Goal: Task Accomplishment & Management: Use online tool/utility

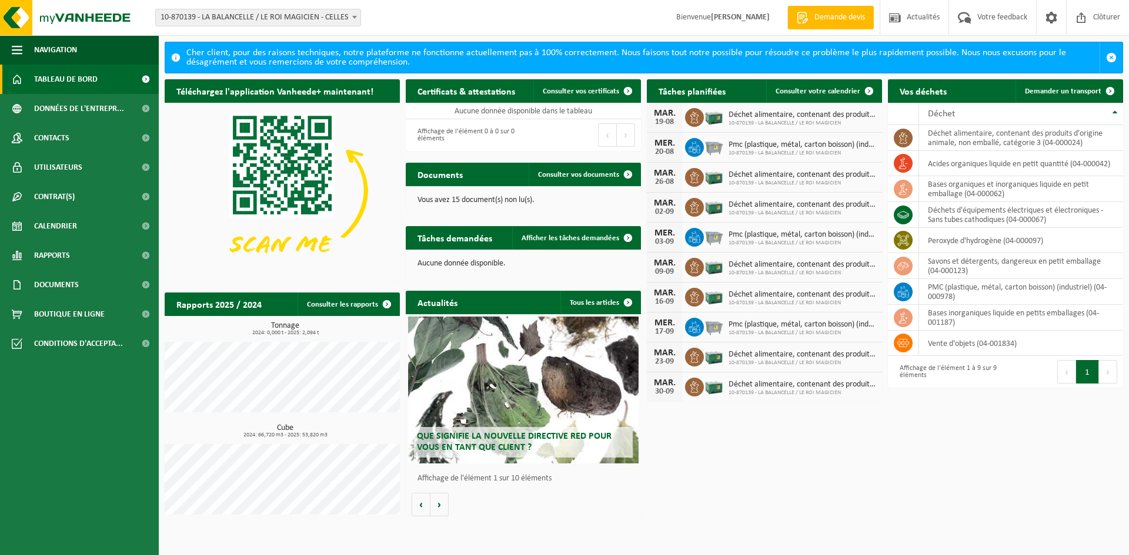
drag, startPoint x: 765, startPoint y: 115, endPoint x: 767, endPoint y: 138, distance: 22.4
click at [765, 115] on span "Déchet alimentaire, contenant des produits d'origine animale, non emballé, caté…" at bounding box center [802, 115] width 148 height 9
click at [68, 76] on span "Tableau de bord" at bounding box center [65, 79] width 63 height 29
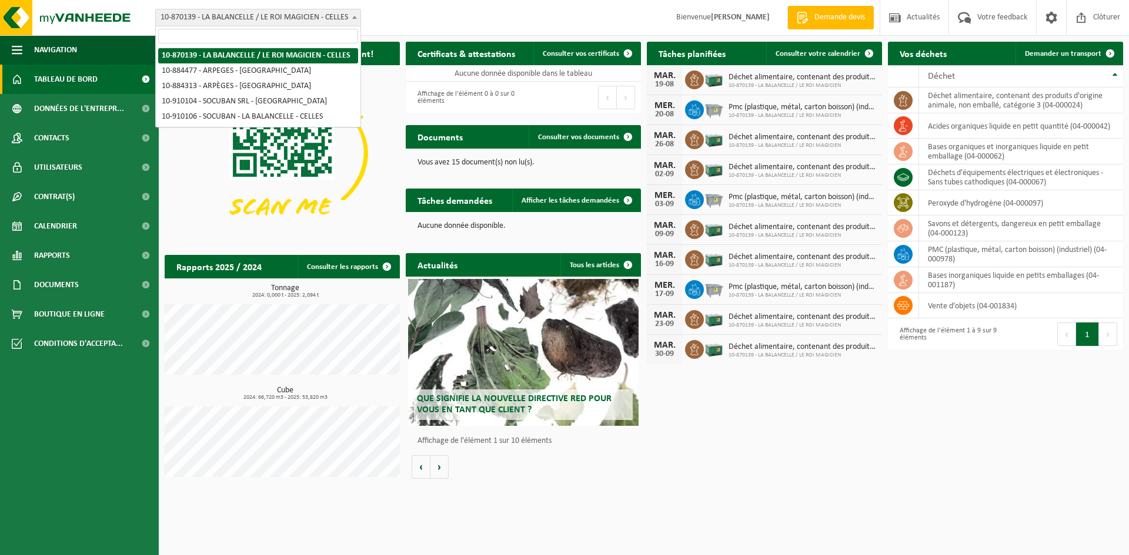
click at [251, 16] on span "10-870139 - LA BALANCELLE / LE ROI MAGICIEN - CELLES" at bounding box center [258, 17] width 205 height 16
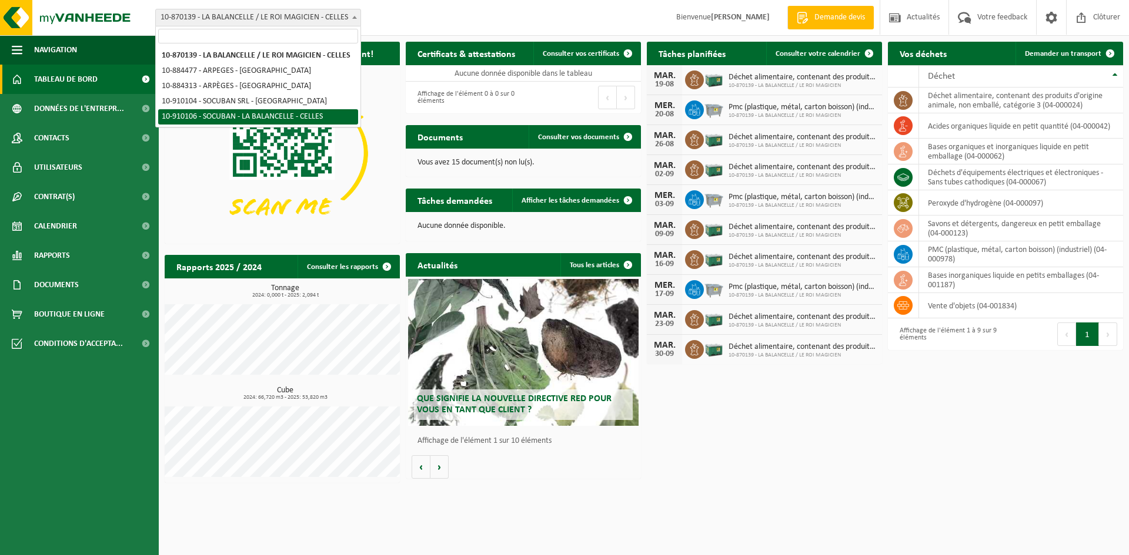
select select "124403"
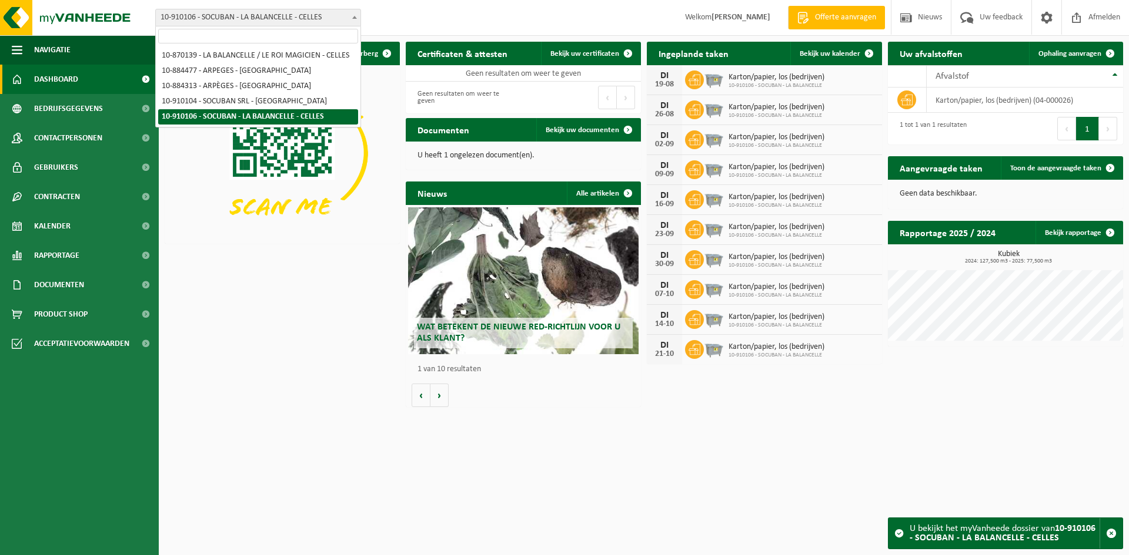
click at [205, 16] on span "10-910106 - SOCUBAN - LA BALANCELLE - CELLES" at bounding box center [258, 17] width 205 height 16
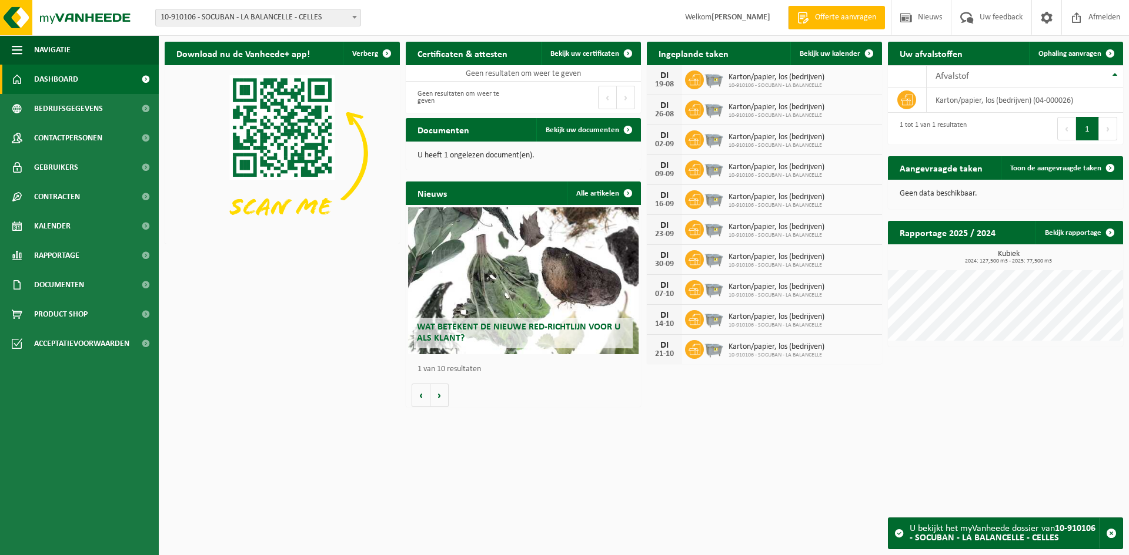
click at [723, 52] on h2 "Ingeplande taken" at bounding box center [693, 53] width 93 height 23
drag, startPoint x: 702, startPoint y: 56, endPoint x: 773, endPoint y: 64, distance: 71.6
click at [705, 56] on h2 "Ingeplande taken" at bounding box center [693, 53] width 93 height 23
click at [825, 57] on span "Bekijk uw kalender" at bounding box center [829, 54] width 61 height 8
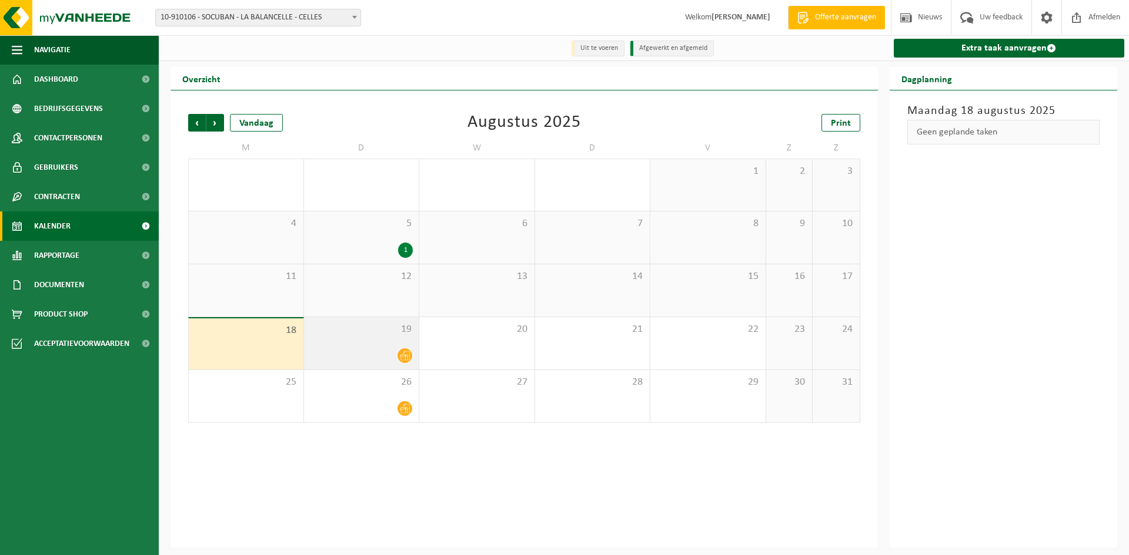
click at [403, 350] on span at bounding box center [404, 356] width 15 height 15
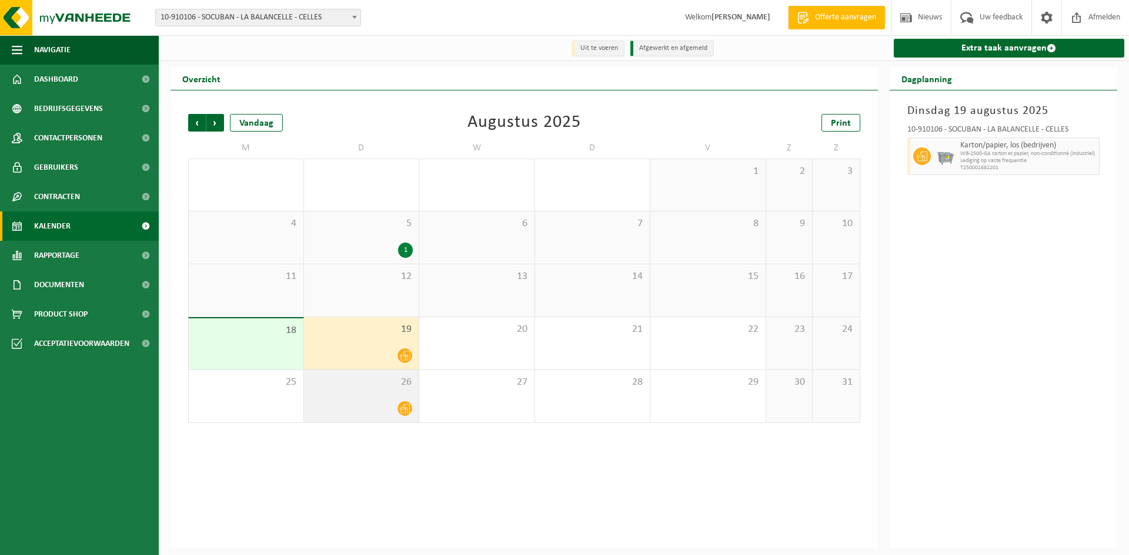
click at [392, 403] on div at bounding box center [361, 409] width 103 height 16
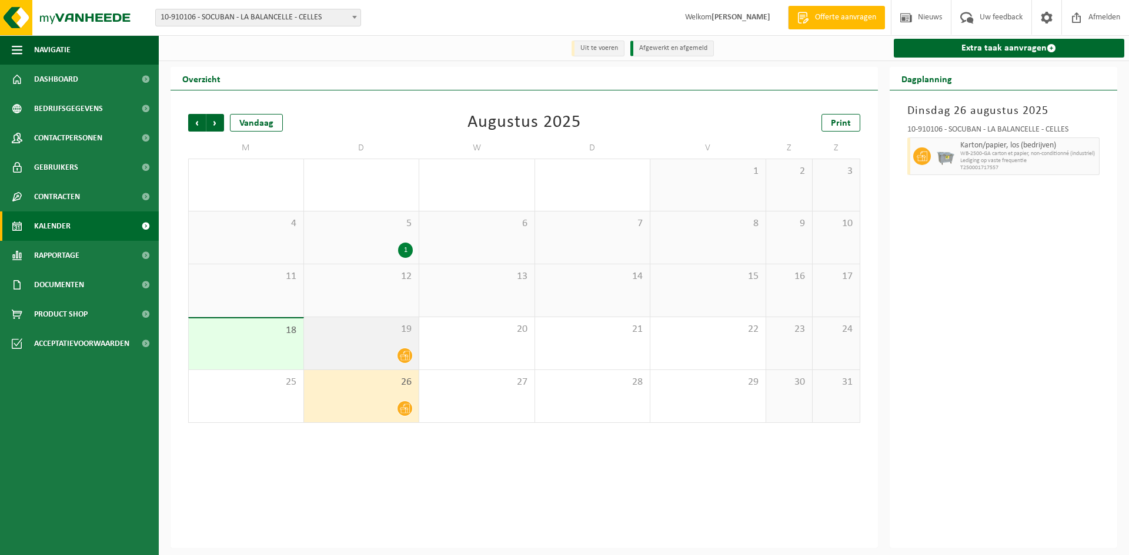
click at [392, 354] on div at bounding box center [361, 356] width 103 height 16
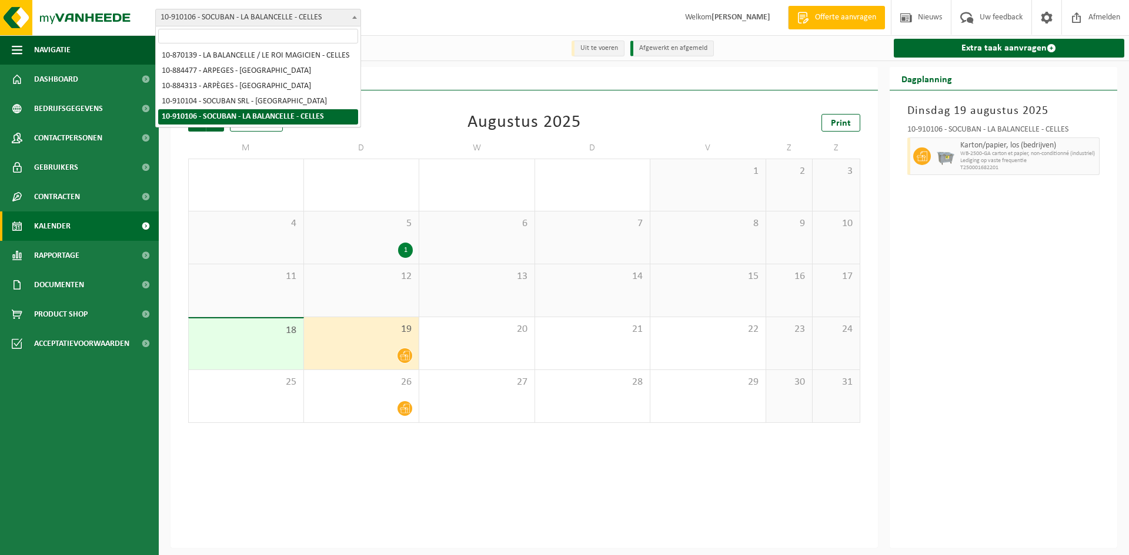
click at [238, 12] on span "10-910106 - SOCUBAN - LA BALANCELLE - CELLES" at bounding box center [258, 17] width 205 height 16
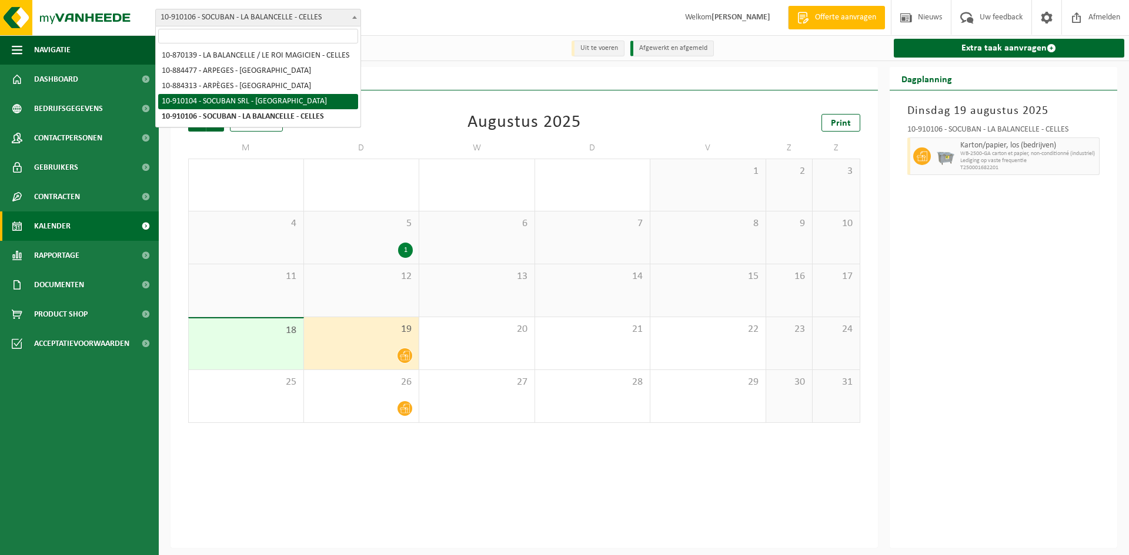
select select "124401"
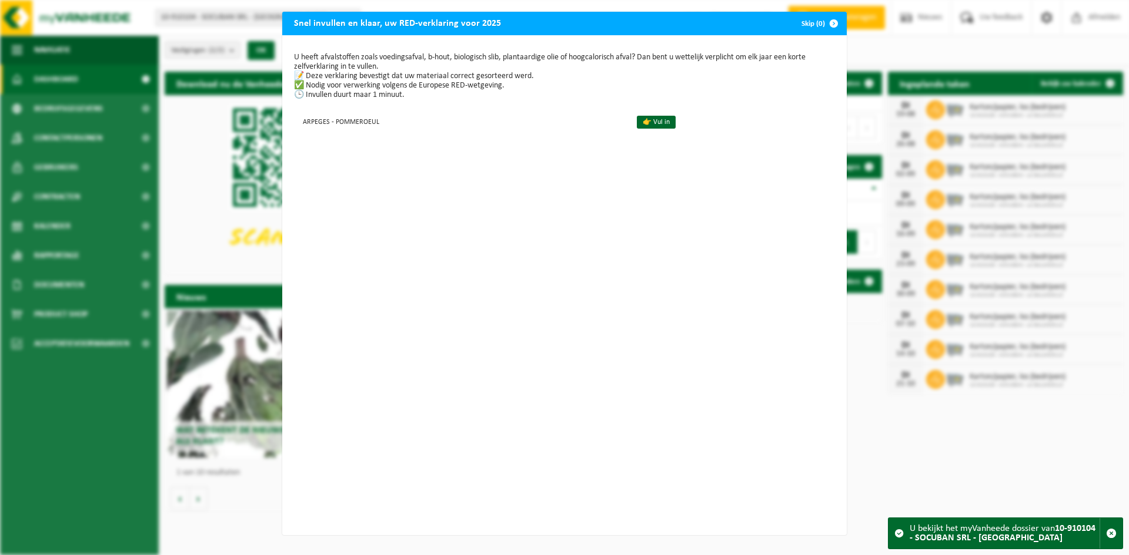
click at [196, 163] on div "Snel invullen en klaar, uw RED-verklaring voor 2025 Skip (0) U heeft afvalstoff…" at bounding box center [564, 277] width 1129 height 555
click at [637, 123] on link "👉 Vul in" at bounding box center [656, 122] width 39 height 13
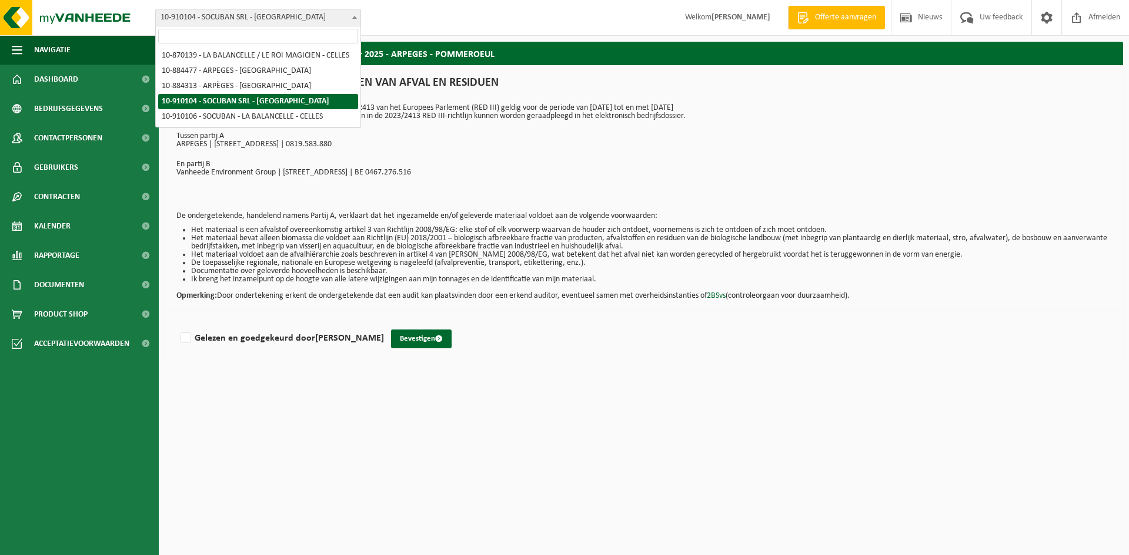
click at [196, 19] on span "10-910104 - SOCUBAN SRL - [GEOGRAPHIC_DATA]" at bounding box center [258, 17] width 205 height 16
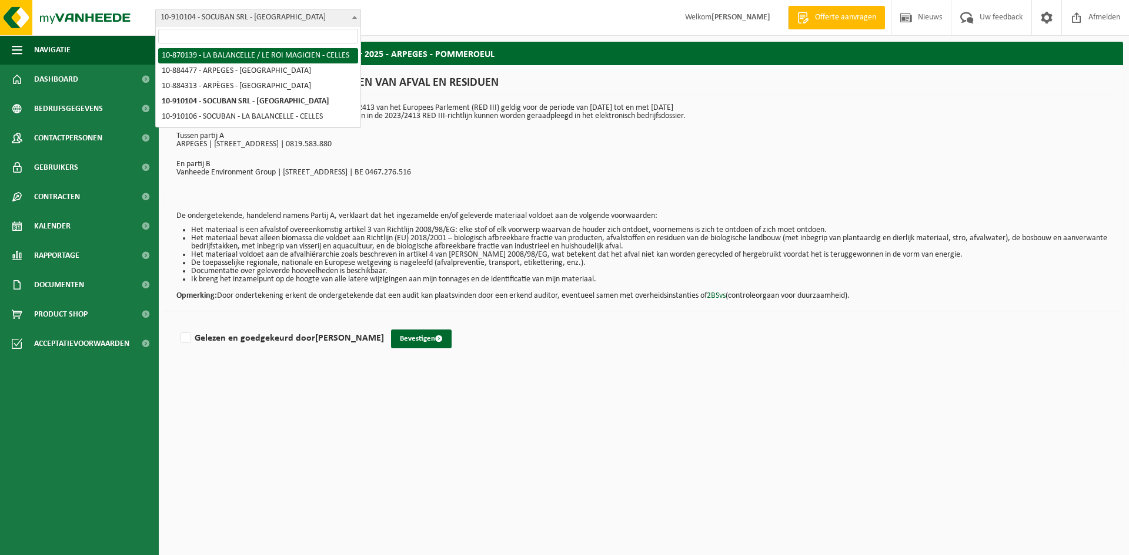
select select "104554"
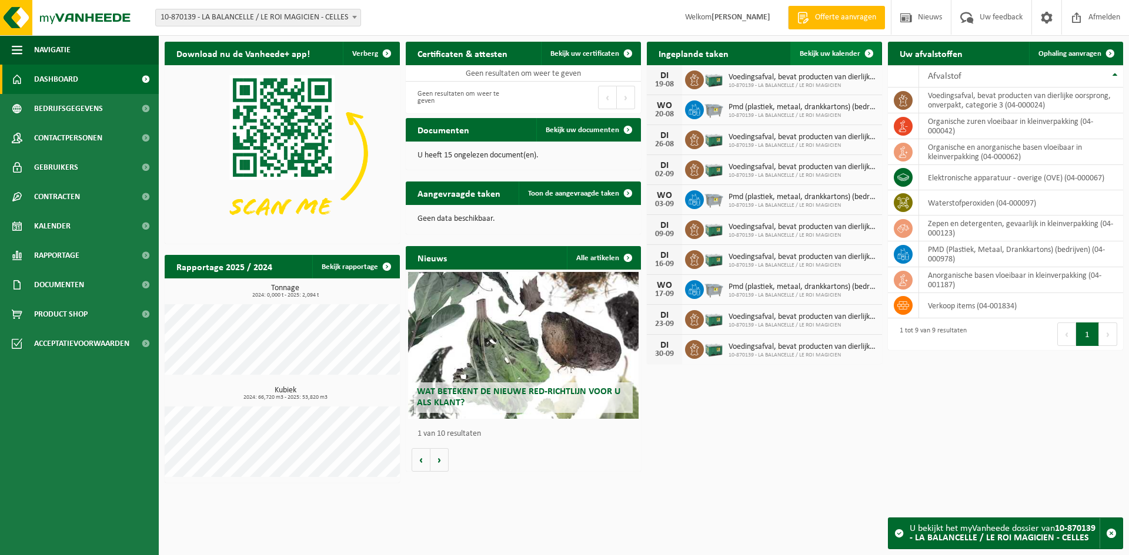
click at [831, 55] on span "Bekijk uw kalender" at bounding box center [829, 54] width 61 height 8
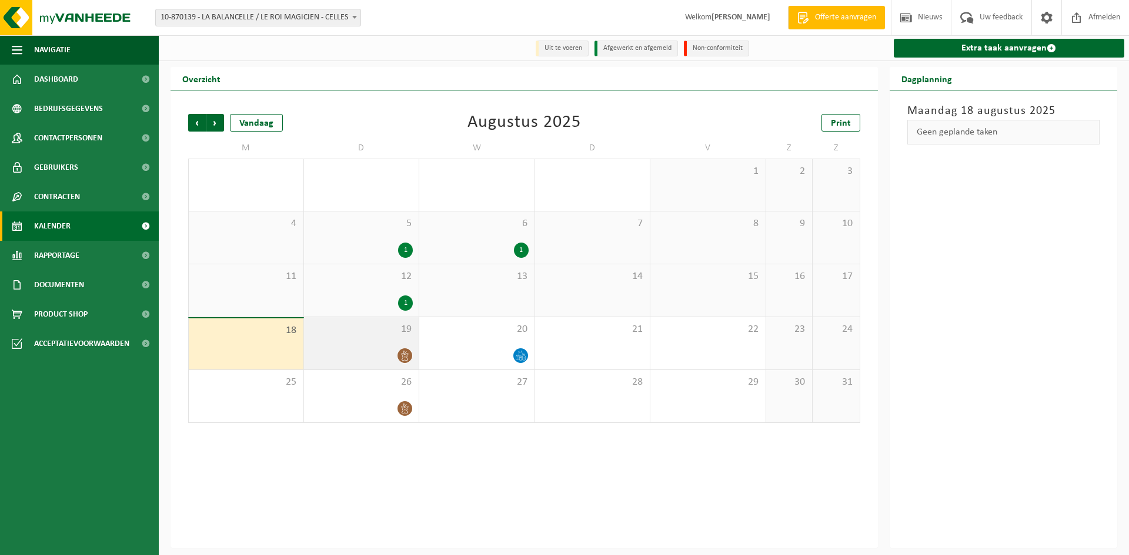
click at [406, 356] on icon at bounding box center [405, 356] width 10 height 10
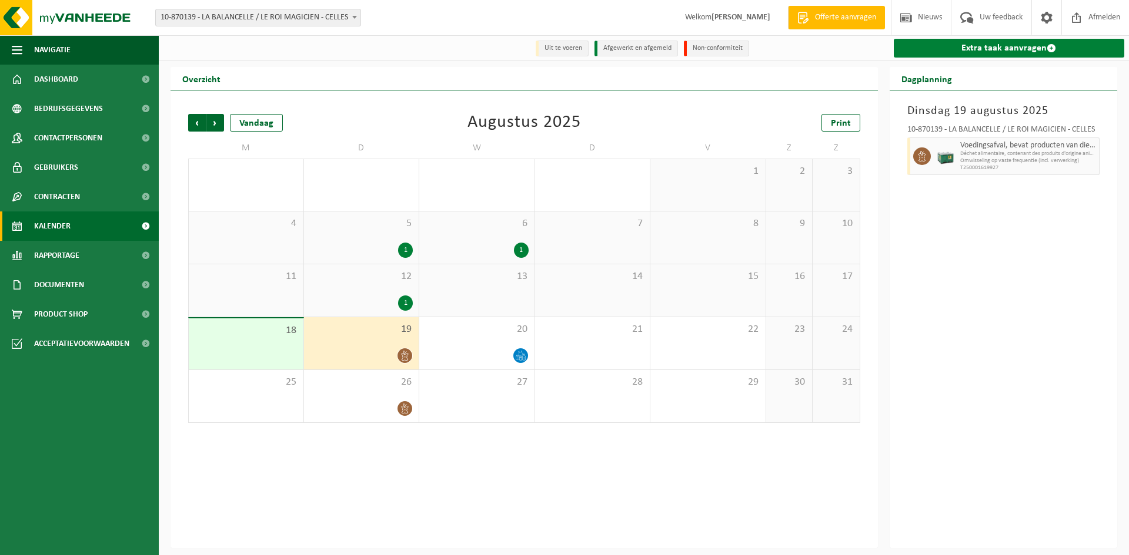
click at [1011, 45] on link "Extra taak aanvragen" at bounding box center [1008, 48] width 231 height 19
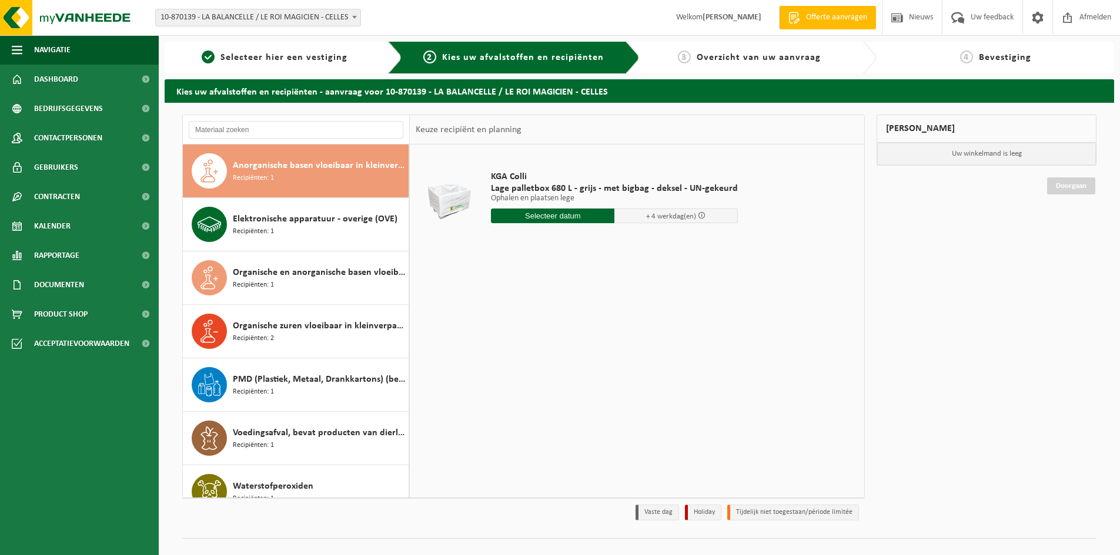
click at [1011, 45] on div "4 Bevestiging" at bounding box center [1003, 58] width 255 height 32
